Goal: Task Accomplishment & Management: Manage account settings

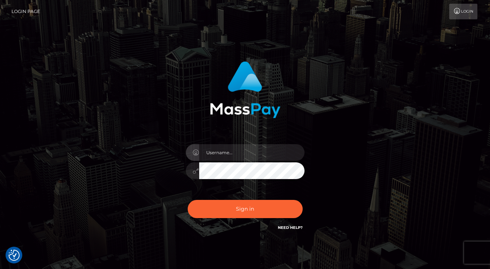
checkbox input "true"
click at [33, 10] on link "Login Page" at bounding box center [25, 12] width 29 height 16
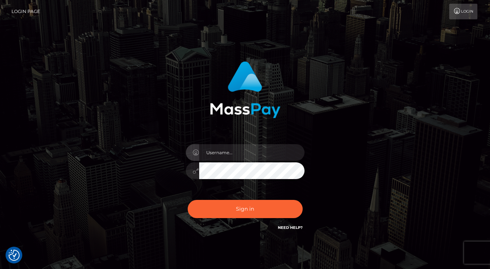
checkbox input "true"
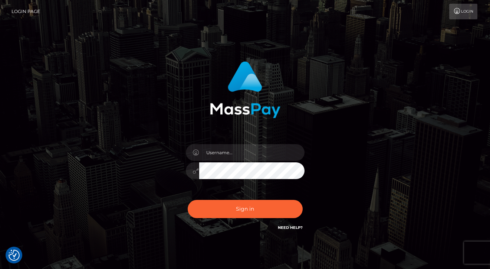
checkbox input "true"
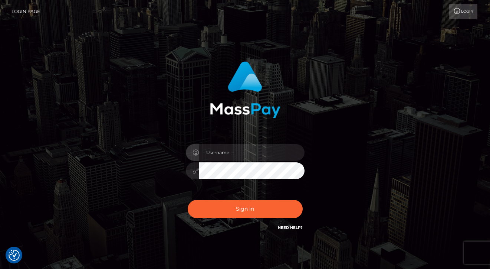
checkbox input "true"
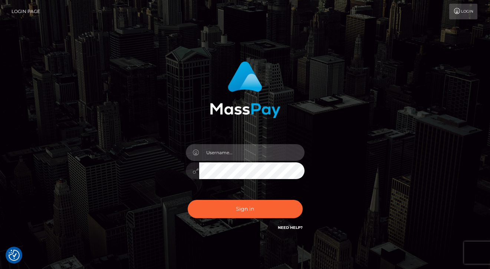
type input "krystalfawcet@gmail.com"
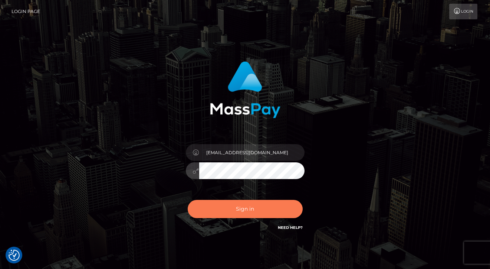
click at [260, 214] on button "Sign in" at bounding box center [245, 209] width 115 height 18
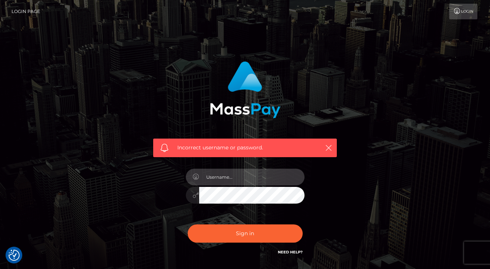
type input "[EMAIL_ADDRESS][DOMAIN_NAME]"
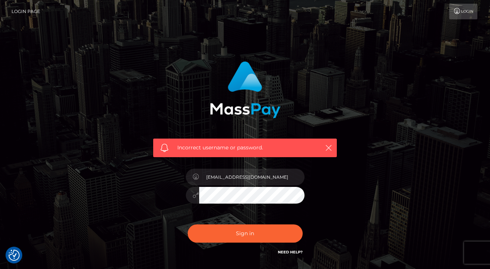
click at [251, 248] on div "Sign in Need Help?" at bounding box center [245, 236] width 130 height 33
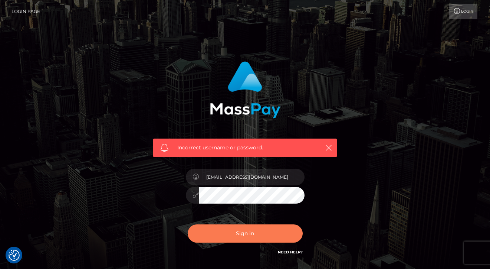
click at [251, 240] on button "Sign in" at bounding box center [245, 233] width 115 height 18
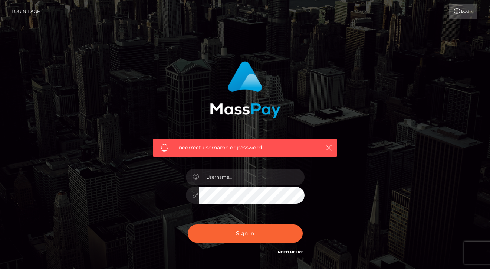
click at [288, 253] on link "Need Help?" at bounding box center [290, 251] width 25 height 5
